Goal: Information Seeking & Learning: Learn about a topic

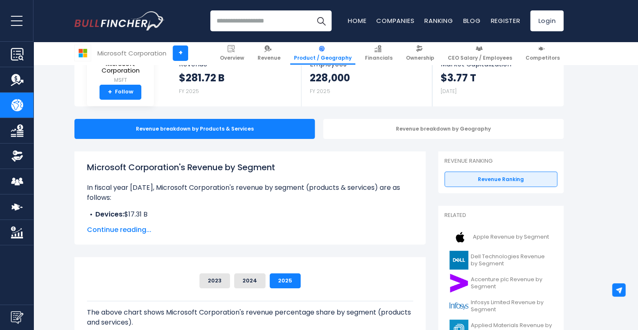
scroll to position [84, 0]
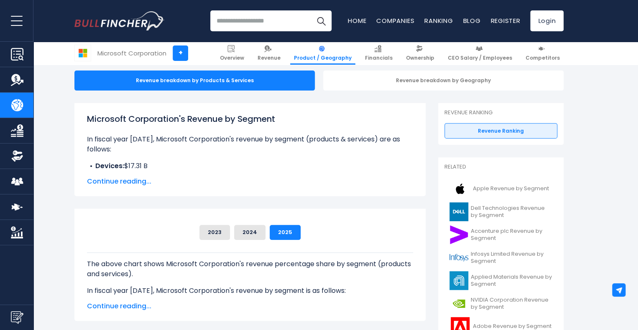
click at [141, 183] on span "Continue reading..." at bounding box center [250, 182] width 326 height 10
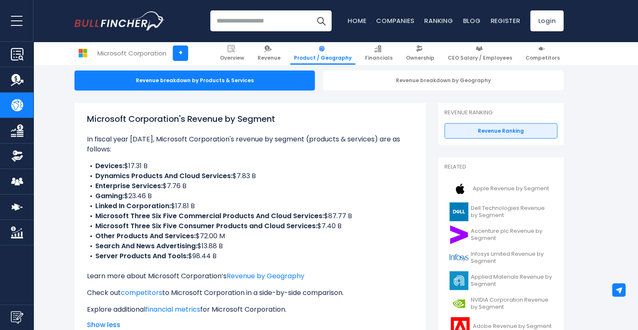
click at [75, 193] on div "Microsoft Corporation's Revenue by Segment In fiscal year 2025, Microsoft Corpo…" at bounding box center [249, 221] width 351 height 237
click at [82, 195] on div "Microsoft Corporation's Revenue by Segment In fiscal year 2025, Microsoft Corpo…" at bounding box center [249, 221] width 351 height 237
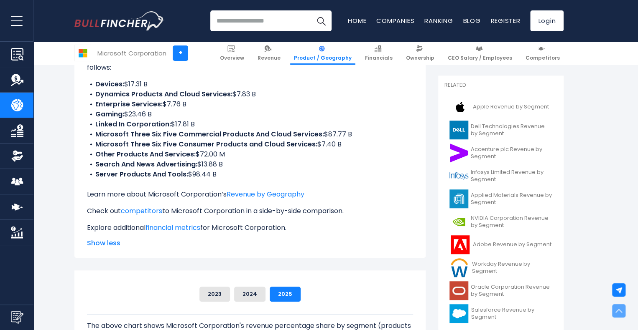
scroll to position [167, 0]
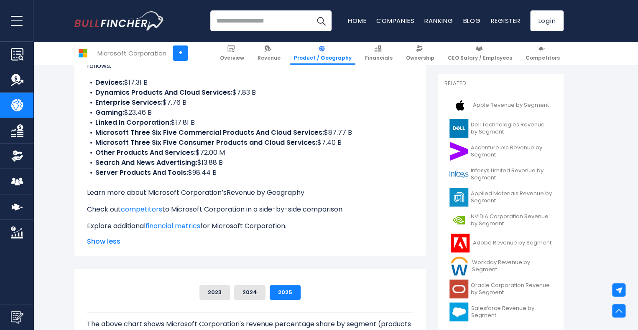
click at [299, 193] on link "Revenue by Geography" at bounding box center [265, 193] width 78 height 10
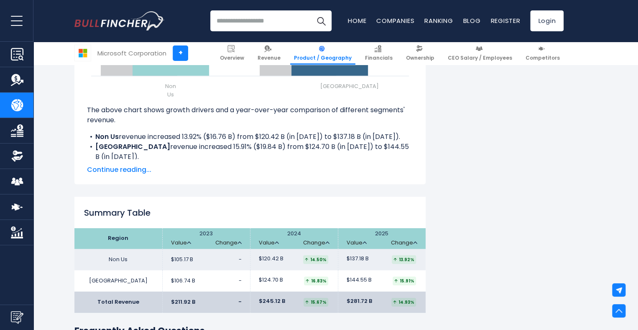
scroll to position [1170, 0]
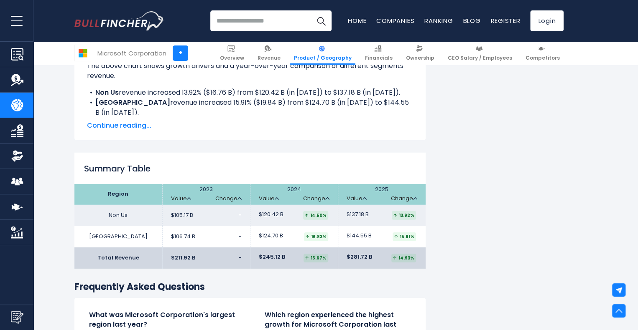
click at [124, 127] on span "Continue reading..." at bounding box center [250, 126] width 326 height 10
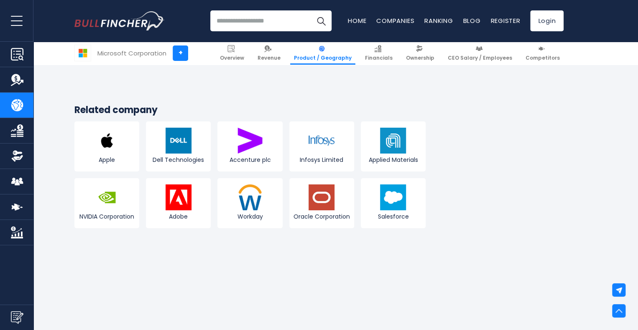
scroll to position [1420, 0]
